Goal: Task Accomplishment & Management: Use online tool/utility

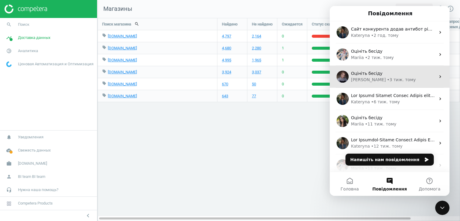
scroll to position [212, 371]
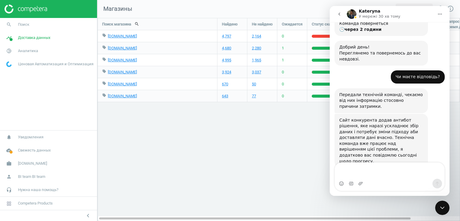
scroll to position [68, 0]
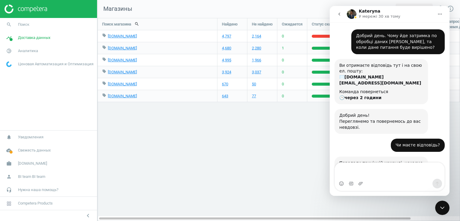
scroll to position [68, 0]
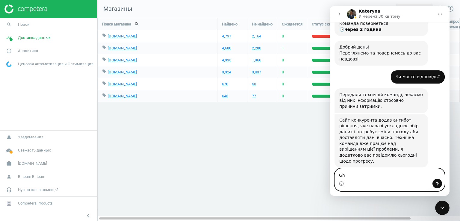
type textarea "G"
type textarea "[PERSON_NAME] вказати точні терміни усунення проблеми. Дякую."
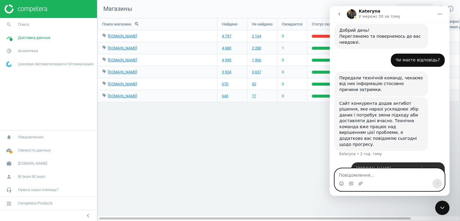
scroll to position [86, 0]
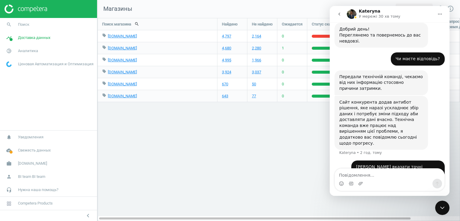
drag, startPoint x: 215, startPoint y: 133, endPoint x: 217, endPoint y: 127, distance: 6.1
click at [217, 130] on div "Поиск магазина search Найдено Не найдено Ожидается Статус сканирования Запрос в…" at bounding box center [278, 119] width 362 height 203
click at [438, 207] on div "Закрити програму для спілкування Intercom" at bounding box center [442, 208] width 14 height 14
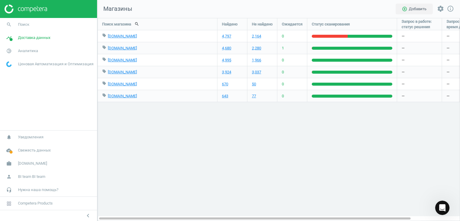
scroll to position [86, 0]
click at [29, 51] on span "Аналитика" at bounding box center [28, 50] width 20 height 5
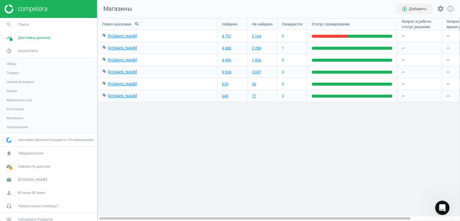
click at [17, 72] on span "Товары" at bounding box center [13, 72] width 13 height 5
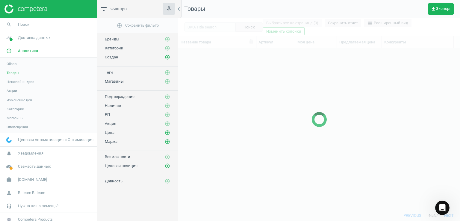
scroll to position [152, 277]
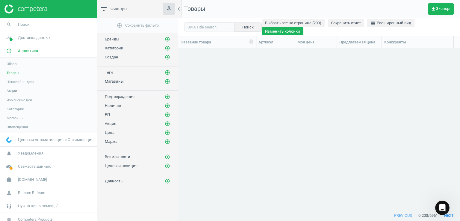
click at [437, 8] on span "get_app Экспорт" at bounding box center [441, 9] width 20 height 5
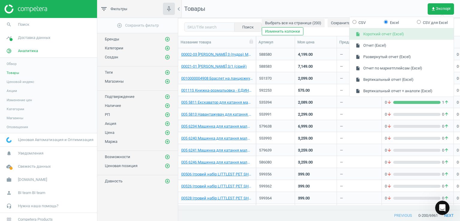
click at [388, 37] on button "insert_drive_file Короткий отчет (Excel)" at bounding box center [401, 33] width 104 height 11
